Goal: Task Accomplishment & Management: Manage account settings

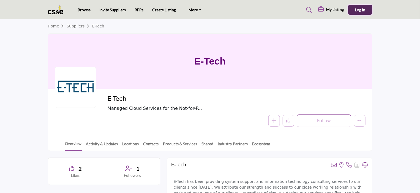
click at [362, 12] on span "Log In" at bounding box center [360, 9] width 10 height 5
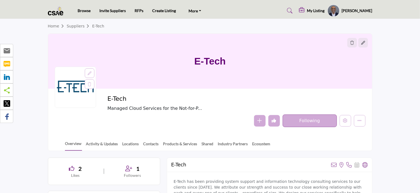
click at [356, 9] on h5 "[PERSON_NAME]" at bounding box center [357, 11] width 31 height 6
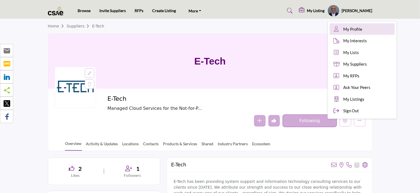
click at [391, 26] on link "My Profile" at bounding box center [361, 29] width 65 height 12
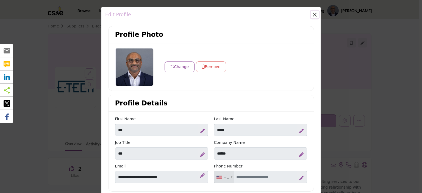
click at [311, 13] on button "Close" at bounding box center [315, 15] width 8 height 8
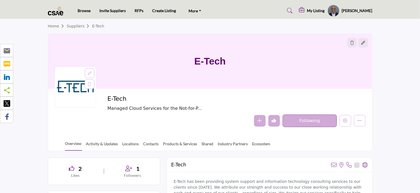
click at [320, 7] on div "My Listing" at bounding box center [312, 10] width 26 height 7
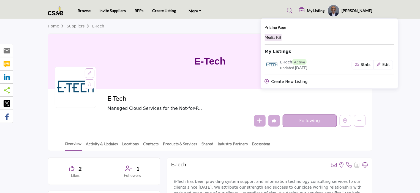
click at [281, 37] on span "Media Kit" at bounding box center [273, 37] width 17 height 5
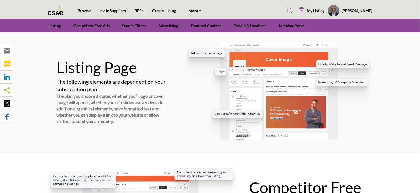
click at [339, 12] on profile-featured-44628d2f-ea8e-4b6a-bfc5-2126f0be631f "Show hide supplier dropdown" at bounding box center [333, 11] width 12 height 12
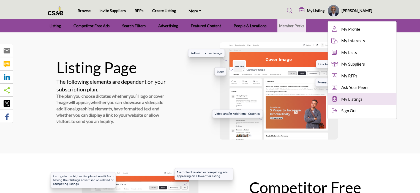
click at [362, 101] on span "My Listings" at bounding box center [351, 99] width 21 height 6
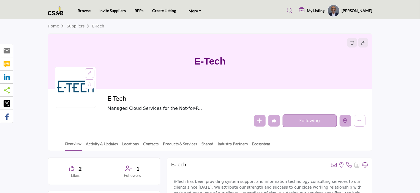
click at [345, 120] on icon "Edit company" at bounding box center [345, 121] width 4 height 4
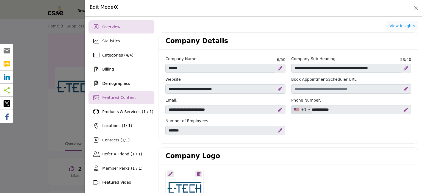
scroll to position [165, 0]
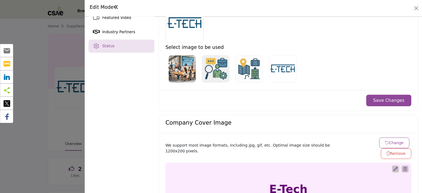
click at [108, 49] on div "Status" at bounding box center [122, 46] width 66 height 13
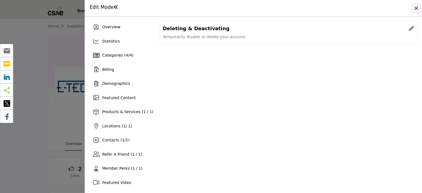
click at [416, 6] on button "Close" at bounding box center [417, 8] width 8 height 8
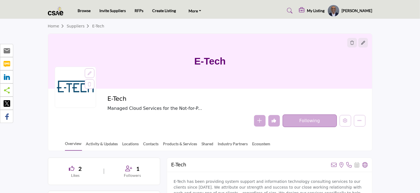
click at [322, 12] on h5 "My Listing" at bounding box center [316, 10] width 18 height 5
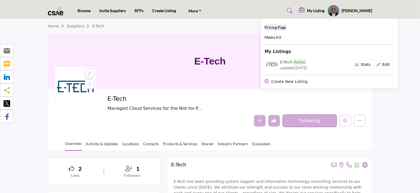
click at [286, 29] on span "Pricing Page" at bounding box center [275, 27] width 21 height 5
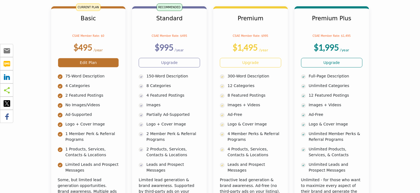
scroll to position [165, 0]
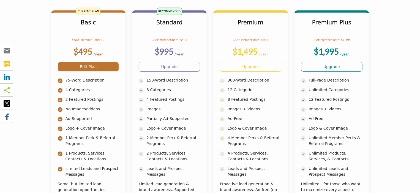
click at [86, 68] on link "Edit Plan" at bounding box center [88, 67] width 61 height 10
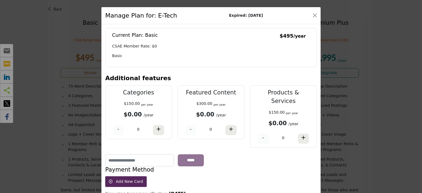
drag, startPoint x: 238, startPoint y: 15, endPoint x: 271, endPoint y: 15, distance: 33.6
click at [271, 15] on div "Manage Plan for: E-Tech Expired: [DATE]" at bounding box center [210, 15] width 219 height 17
click at [265, 17] on div "Manage Plan for: E-Tech Expired: Aug 07, 2025" at bounding box center [210, 15] width 219 height 17
drag, startPoint x: 251, startPoint y: 15, endPoint x: 228, endPoint y: 15, distance: 23.1
click at [219, 16] on div "Manage Plan for: E-Tech Expired: Aug 07, 2025" at bounding box center [210, 15] width 219 height 17
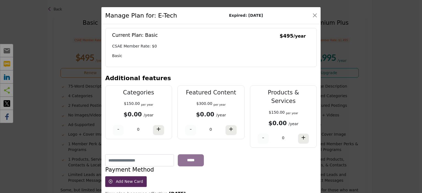
copy b "Expired: Aug 07, 2025"
click at [312, 15] on button "Close" at bounding box center [315, 16] width 8 height 8
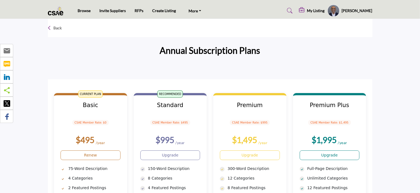
click at [320, 10] on h5 "My Listing" at bounding box center [316, 10] width 18 height 5
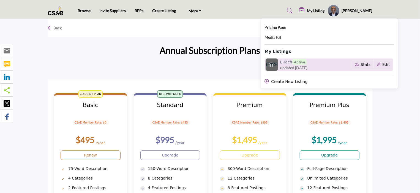
click at [306, 64] on span "Active" at bounding box center [299, 62] width 14 height 6
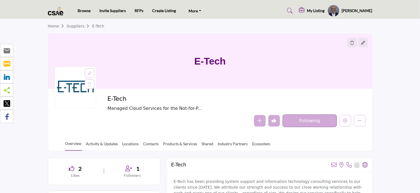
scroll to position [138, 0]
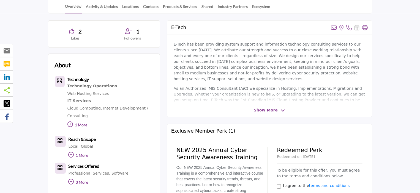
click at [279, 108] on span "Show More" at bounding box center [269, 111] width 31 height 6
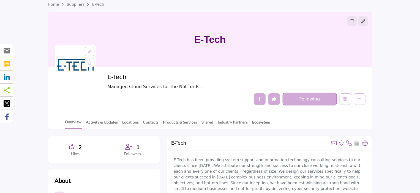
scroll to position [0, 0]
